Goal: Check status: Check status

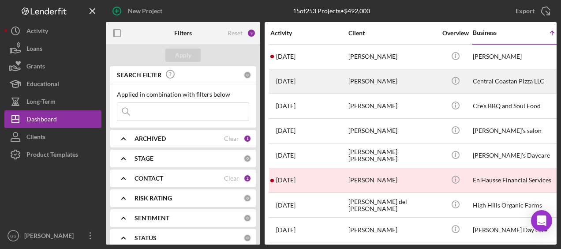
click at [367, 89] on div "[PERSON_NAME]" at bounding box center [392, 81] width 88 height 23
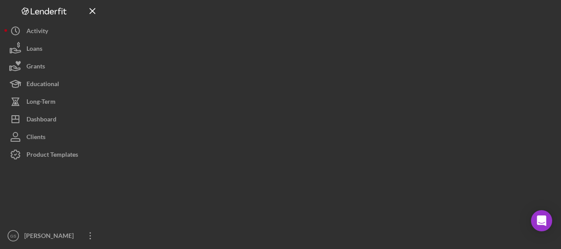
click at [367, 89] on div at bounding box center [331, 122] width 451 height 244
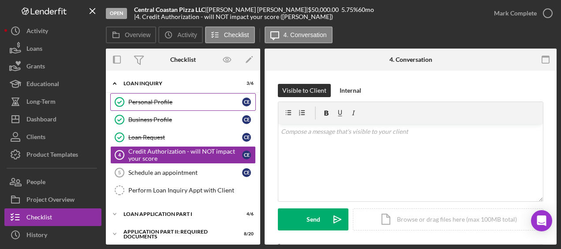
click at [198, 101] on div "Personal Profile" at bounding box center [185, 101] width 114 height 7
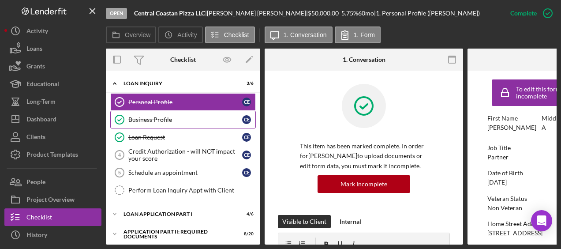
click at [196, 116] on div "Business Profile" at bounding box center [185, 119] width 114 height 7
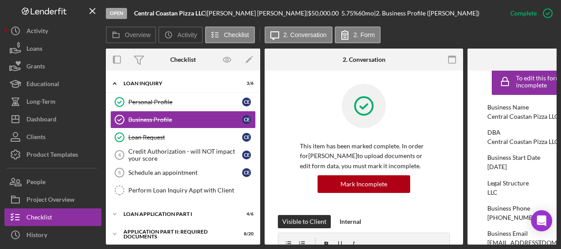
scroll to position [14, 0]
